Goal: Task Accomplishment & Management: Manage account settings

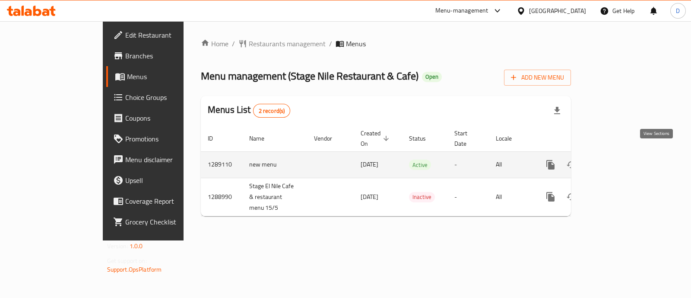
click at [618, 159] on icon "enhanced table" at bounding box center [613, 164] width 10 height 10
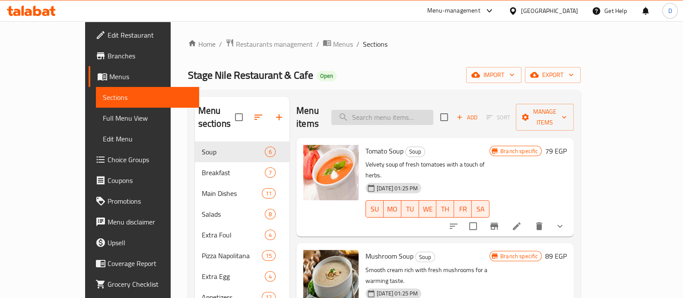
click at [411, 113] on input "search" at bounding box center [382, 117] width 102 height 15
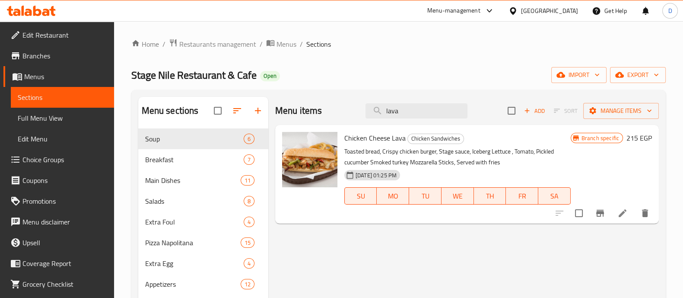
type input "lava"
click at [599, 216] on icon "Branch-specific-item" at bounding box center [600, 213] width 8 height 7
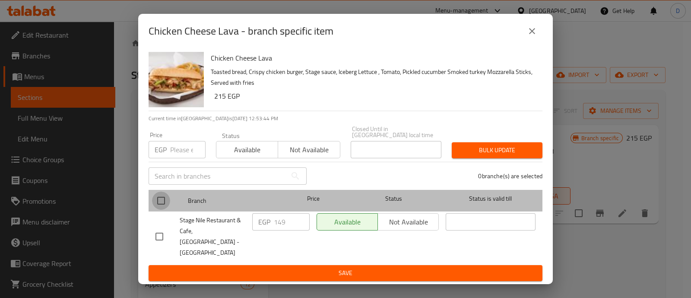
click at [160, 202] on input "checkbox" at bounding box center [161, 200] width 18 height 18
checkbox input "true"
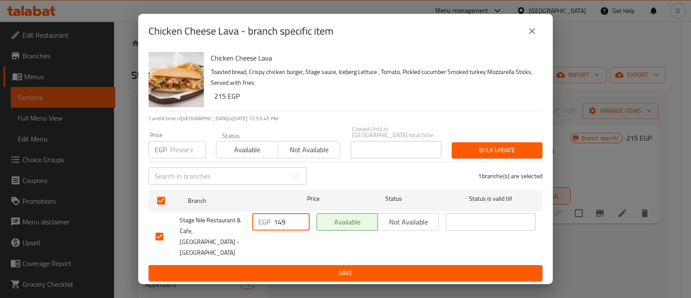
drag, startPoint x: 277, startPoint y: 221, endPoint x: 267, endPoint y: 218, distance: 10.4
click at [267, 218] on div "EGP 149 ​" at bounding box center [280, 221] width 57 height 17
type input "249"
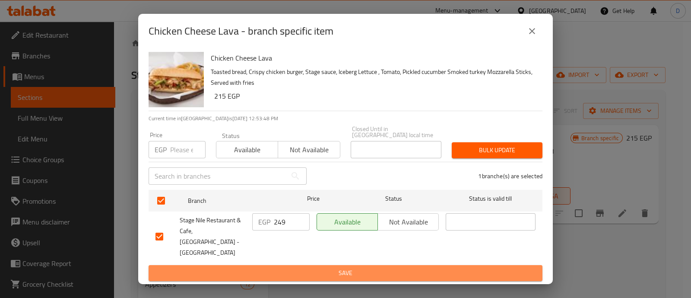
click at [324, 267] on span "Save" at bounding box center [346, 272] width 380 height 11
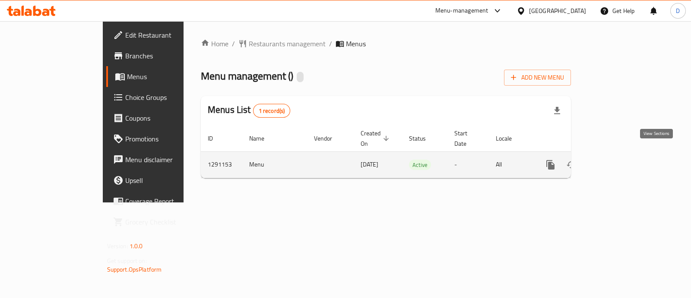
click at [618, 159] on icon "enhanced table" at bounding box center [613, 164] width 10 height 10
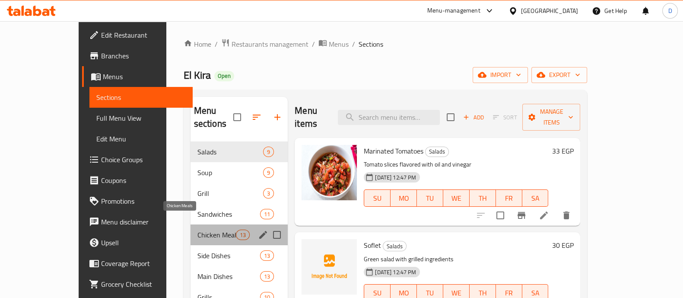
click at [197, 229] on span "Chicken Meals" at bounding box center [216, 234] width 38 height 10
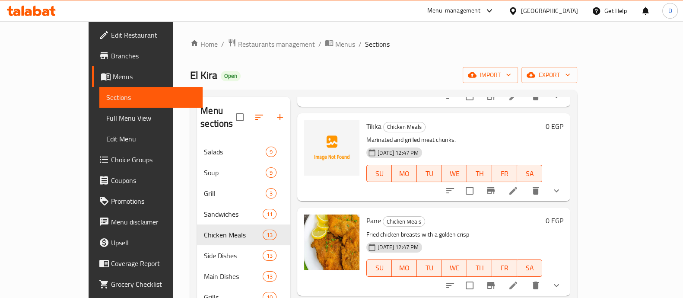
scroll to position [574, 0]
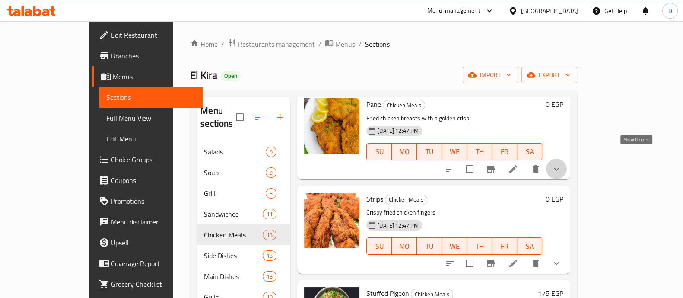
click at [562, 164] on icon "show more" at bounding box center [556, 169] width 10 height 10
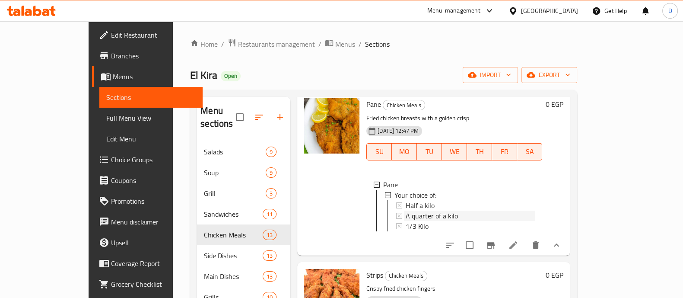
click at [449, 210] on div "A quarter of a kilo" at bounding box center [471, 215] width 130 height 10
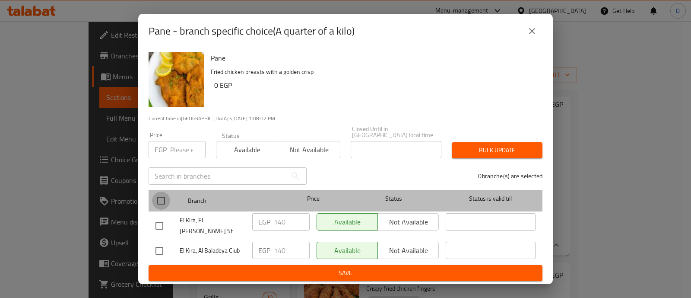
click at [162, 197] on input "checkbox" at bounding box center [161, 200] width 18 height 18
checkbox input "true"
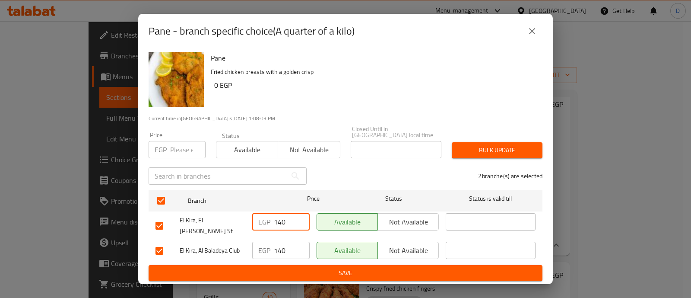
drag, startPoint x: 278, startPoint y: 222, endPoint x: 283, endPoint y: 223, distance: 4.9
click at [283, 223] on input "140" at bounding box center [292, 221] width 36 height 17
type input "160"
click at [281, 244] on input "140" at bounding box center [292, 250] width 36 height 17
type input "160"
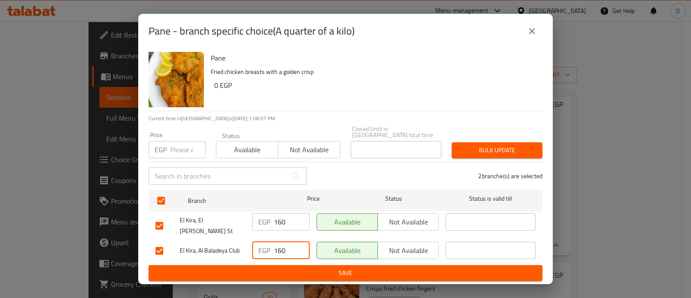
click at [298, 269] on span "Save" at bounding box center [346, 272] width 380 height 11
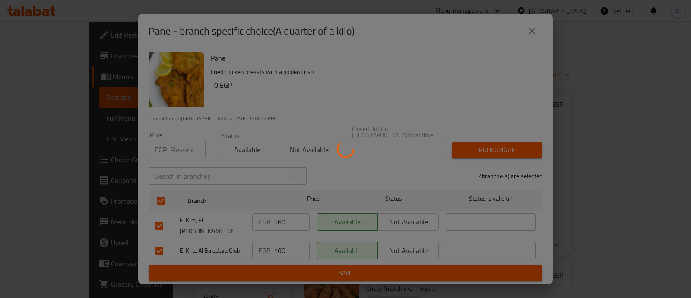
click at [298, 269] on div at bounding box center [345, 149] width 691 height 298
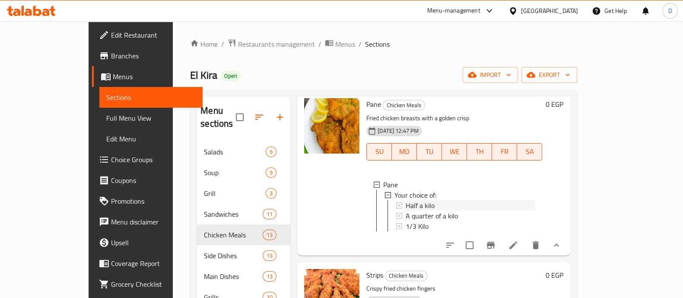
click at [442, 200] on div "Half a kilo" at bounding box center [471, 205] width 130 height 10
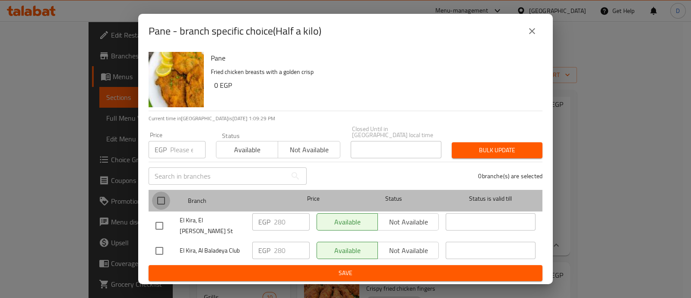
click at [167, 204] on input "checkbox" at bounding box center [161, 200] width 18 height 18
checkbox input "true"
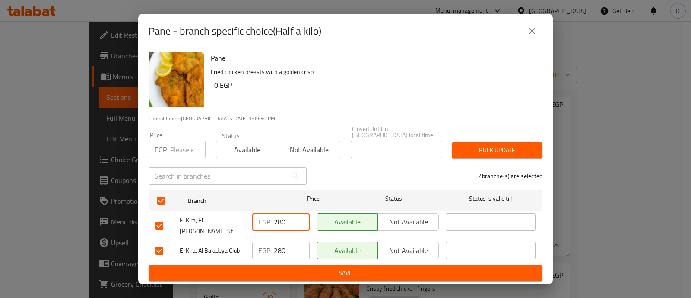
click at [283, 224] on input "280" at bounding box center [292, 221] width 36 height 17
type input "315"
click at [281, 249] on input "280" at bounding box center [292, 250] width 36 height 17
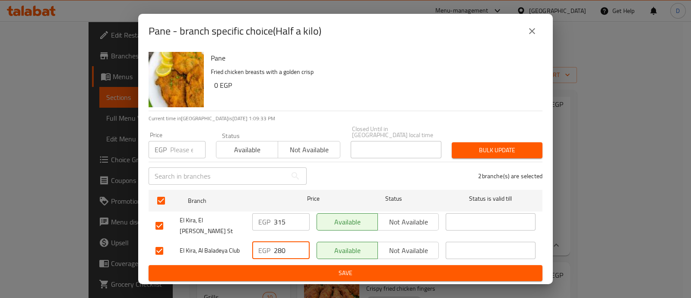
paste input "315"
type input "315"
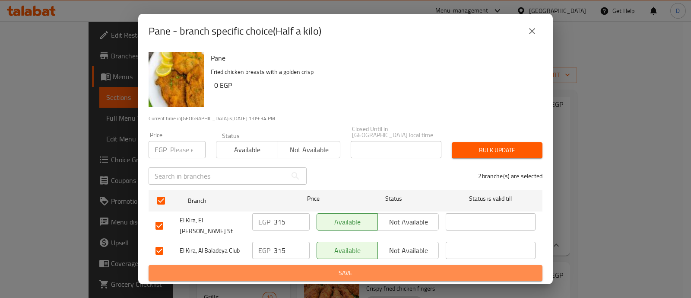
click at [291, 267] on span "Save" at bounding box center [346, 272] width 380 height 11
